Goal: Task Accomplishment & Management: Manage account settings

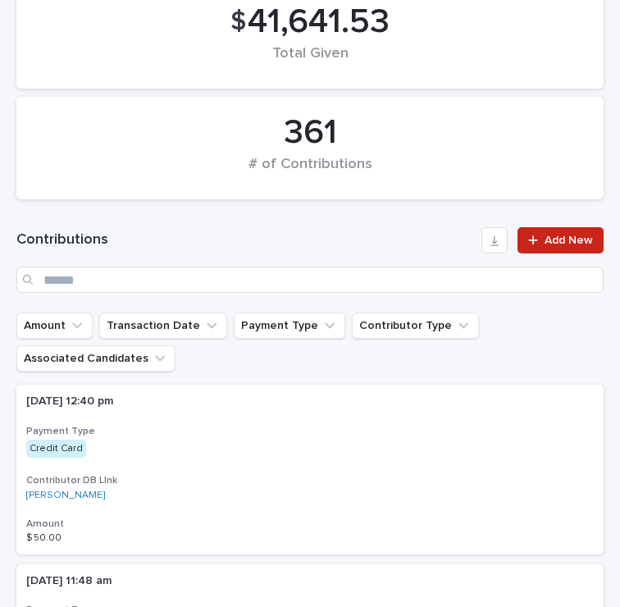
scroll to position [273, 0]
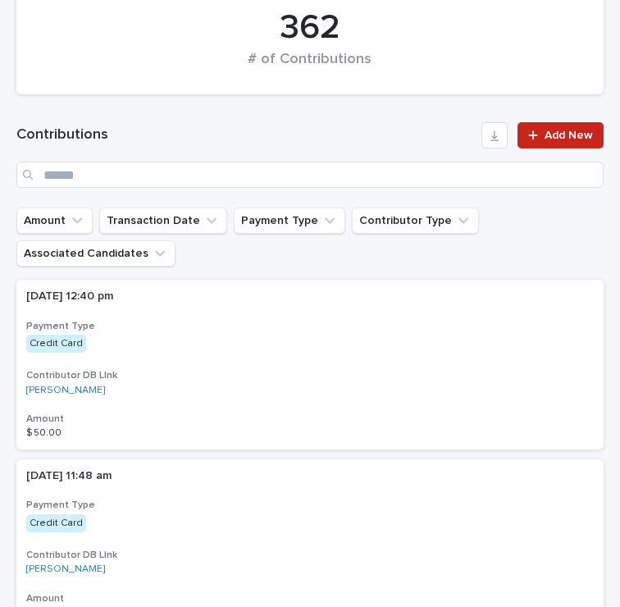
scroll to position [416, 0]
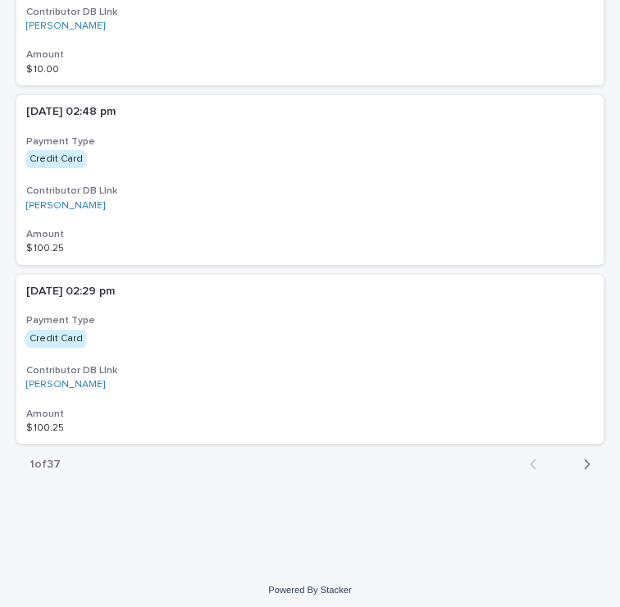
scroll to position [2041, 0]
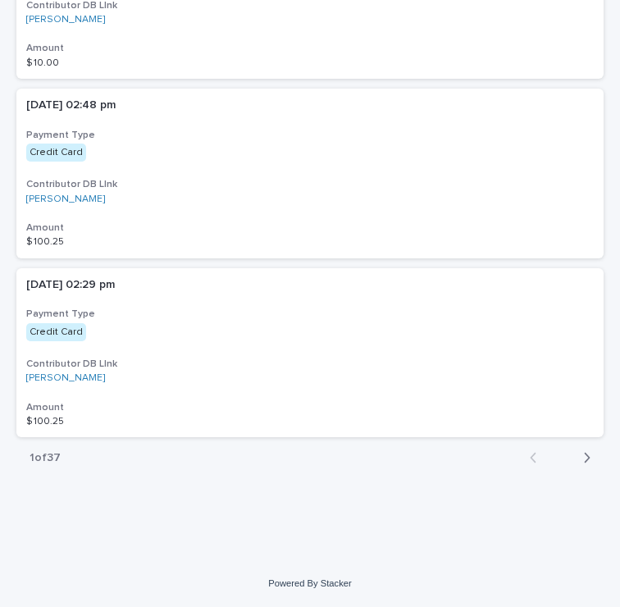
click at [585, 457] on icon "button" at bounding box center [586, 457] width 7 height 15
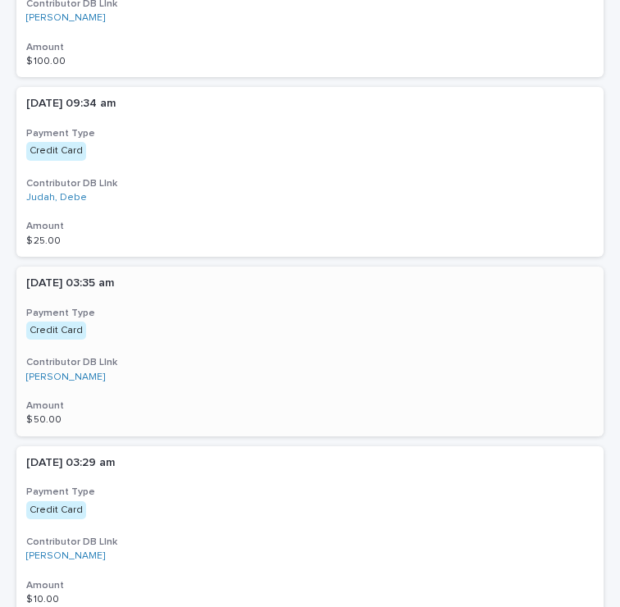
scroll to position [2041, 0]
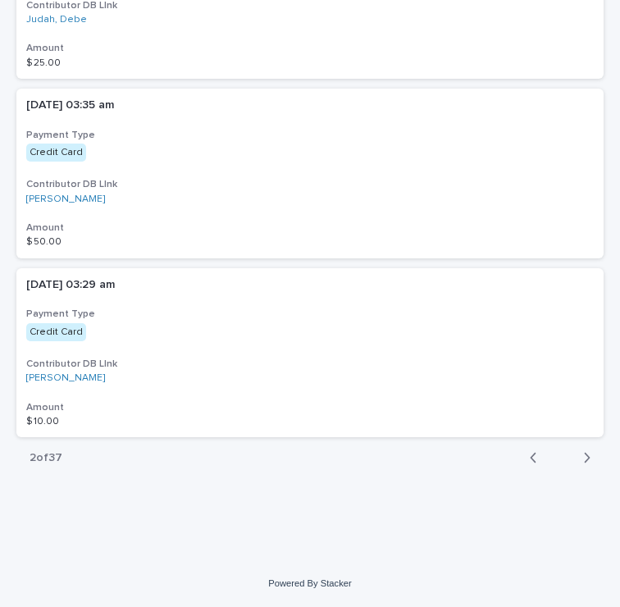
click at [529, 457] on button "Back" at bounding box center [538, 457] width 43 height 15
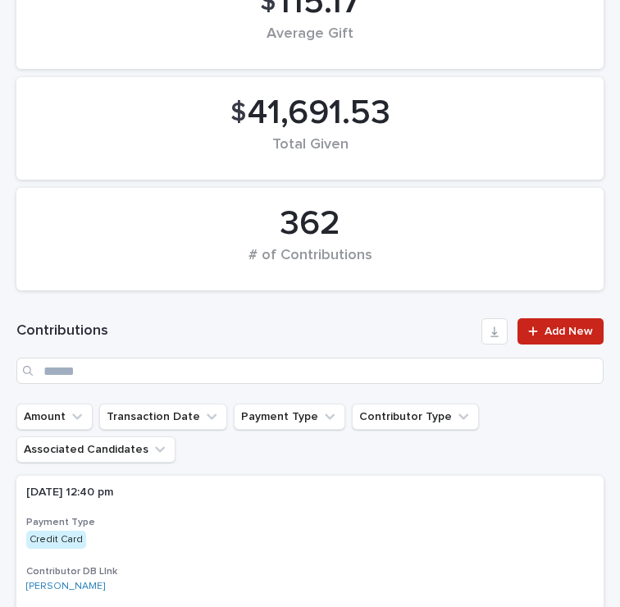
scroll to position [219, 0]
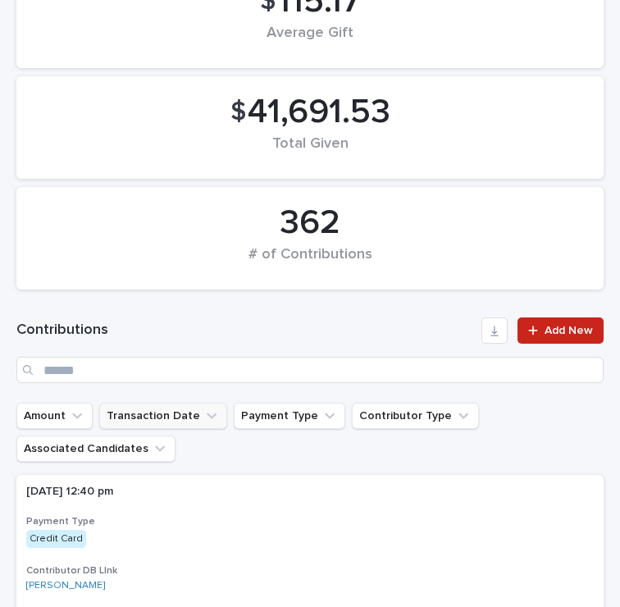
click at [183, 421] on button "Transaction Date" at bounding box center [163, 416] width 128 height 26
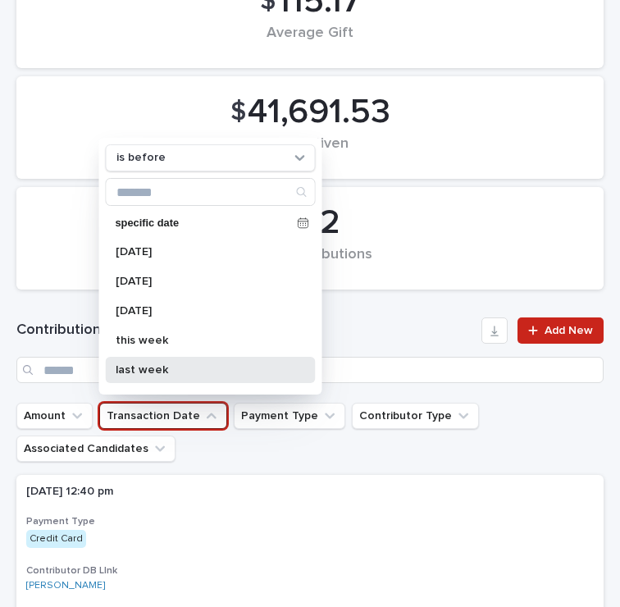
click at [157, 372] on p "last week" at bounding box center [203, 369] width 174 height 11
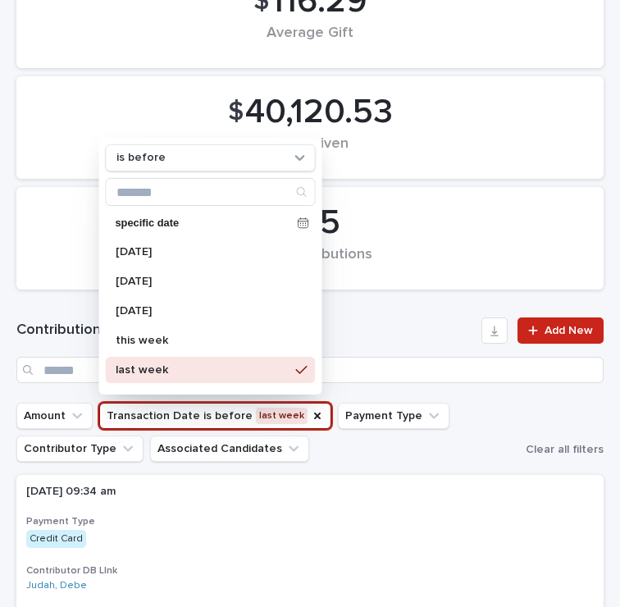
click at [379, 460] on ul "Amount Transaction Date is before last week is before specific date today yeste…" at bounding box center [267, 432] width 509 height 66
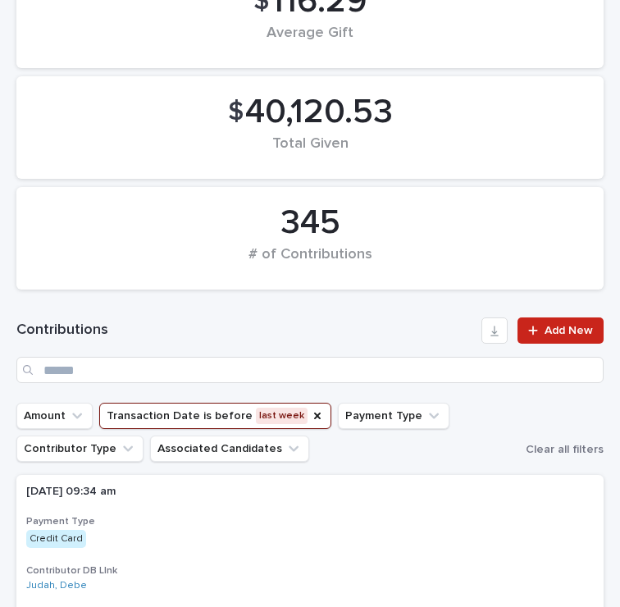
click at [216, 414] on button "Transaction Date is before last week" at bounding box center [215, 416] width 232 height 26
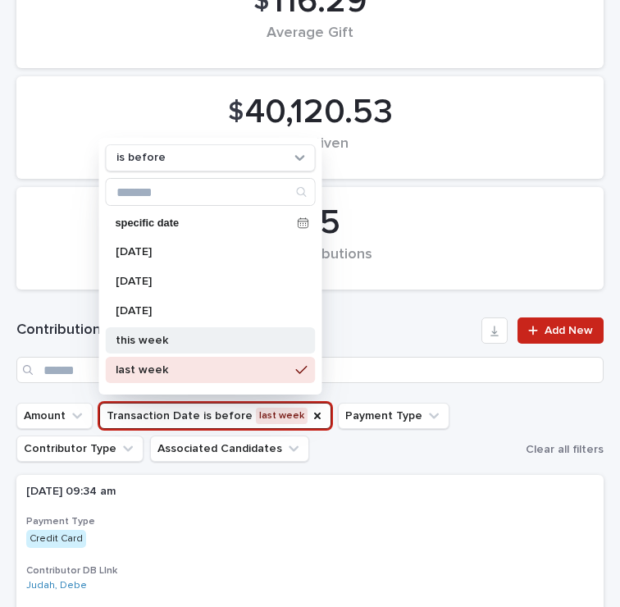
click at [163, 335] on div "this week" at bounding box center [211, 340] width 210 height 26
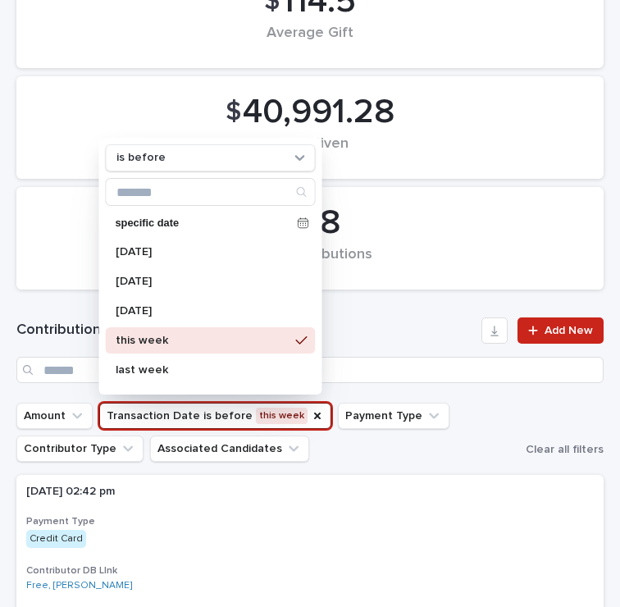
click at [361, 461] on ul "Amount Transaction Date is before this week is before specific date today yeste…" at bounding box center [267, 432] width 509 height 66
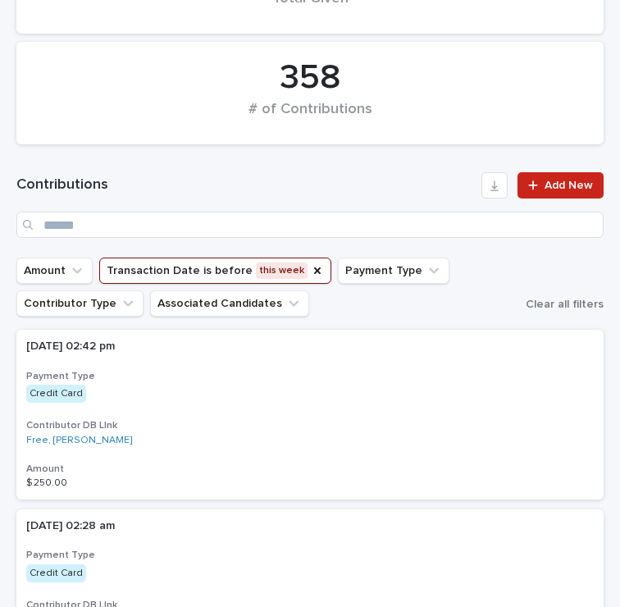
scroll to position [357, 0]
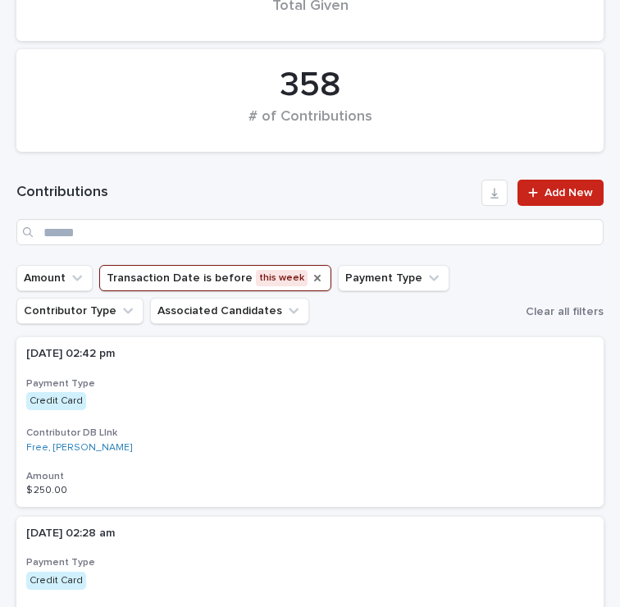
click at [314, 278] on icon "Transaction Date" at bounding box center [317, 278] width 7 height 7
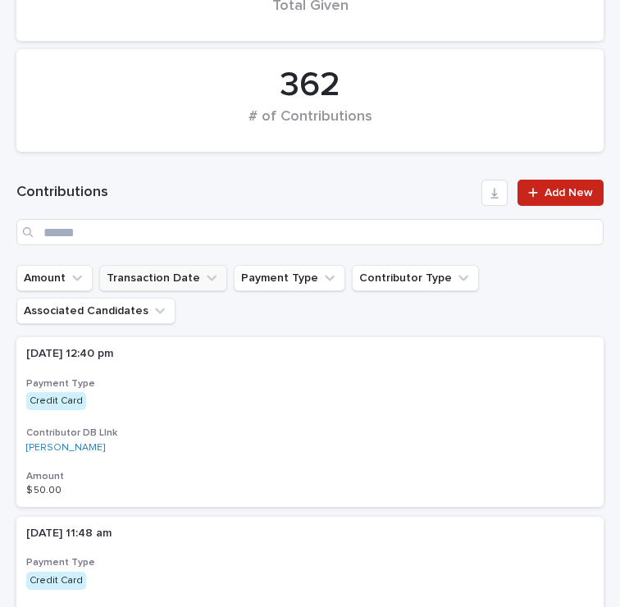
click at [179, 280] on button "Transaction Date" at bounding box center [163, 278] width 128 height 26
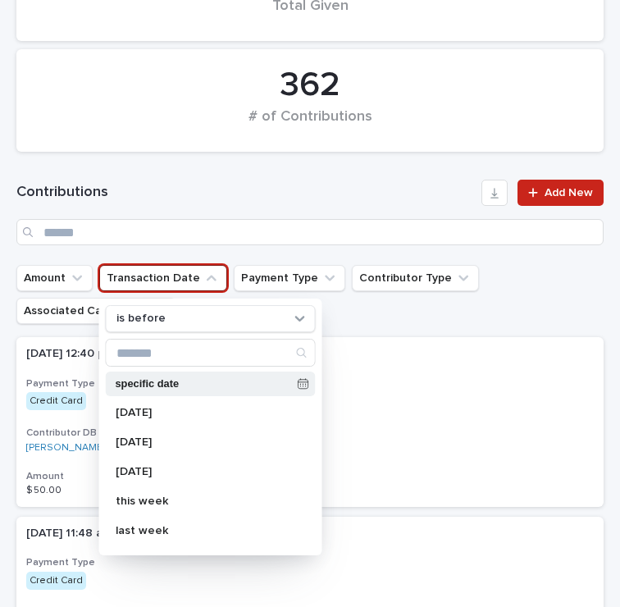
click at [304, 380] on icon at bounding box center [303, 384] width 10 height 9
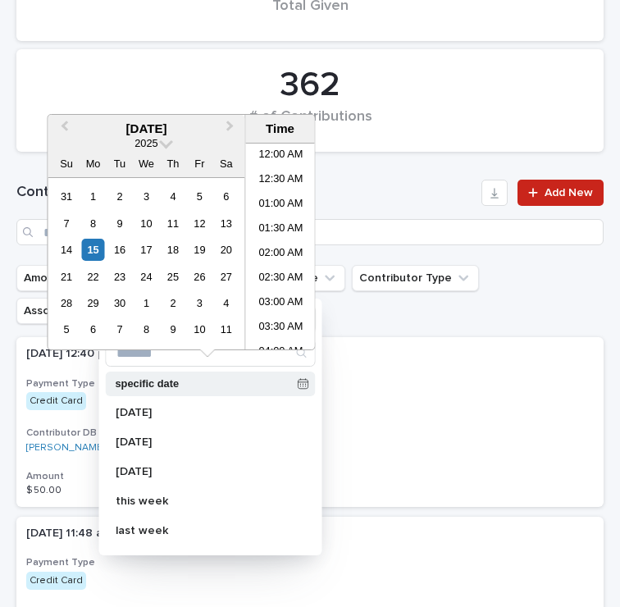
scroll to position [548, 0]
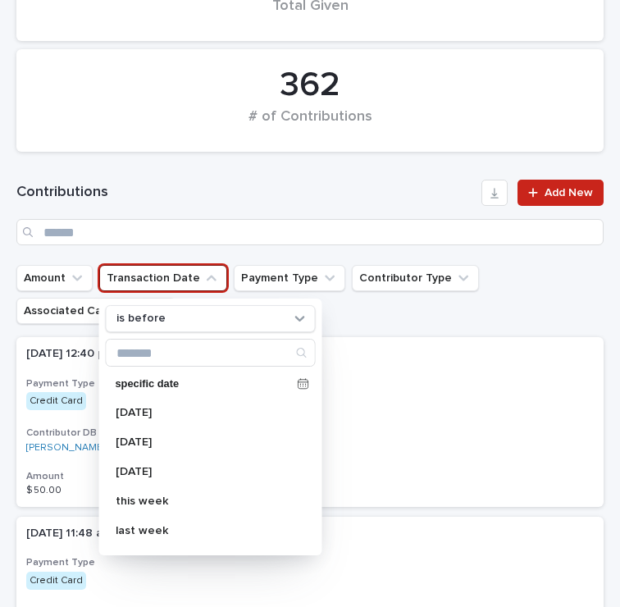
click at [429, 319] on ul "Amount Transaction Date is before specific date today yesterday tomorrow this w…" at bounding box center [310, 295] width 594 height 66
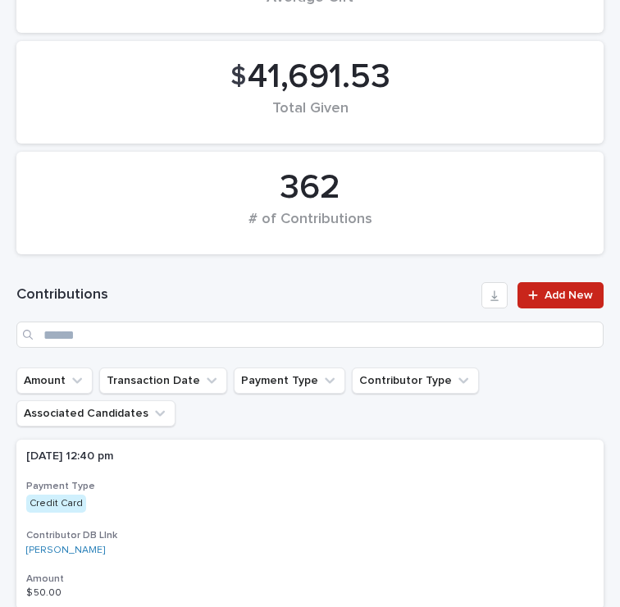
scroll to position [0, 0]
